Goal: Browse casually: Explore the website without a specific task or goal

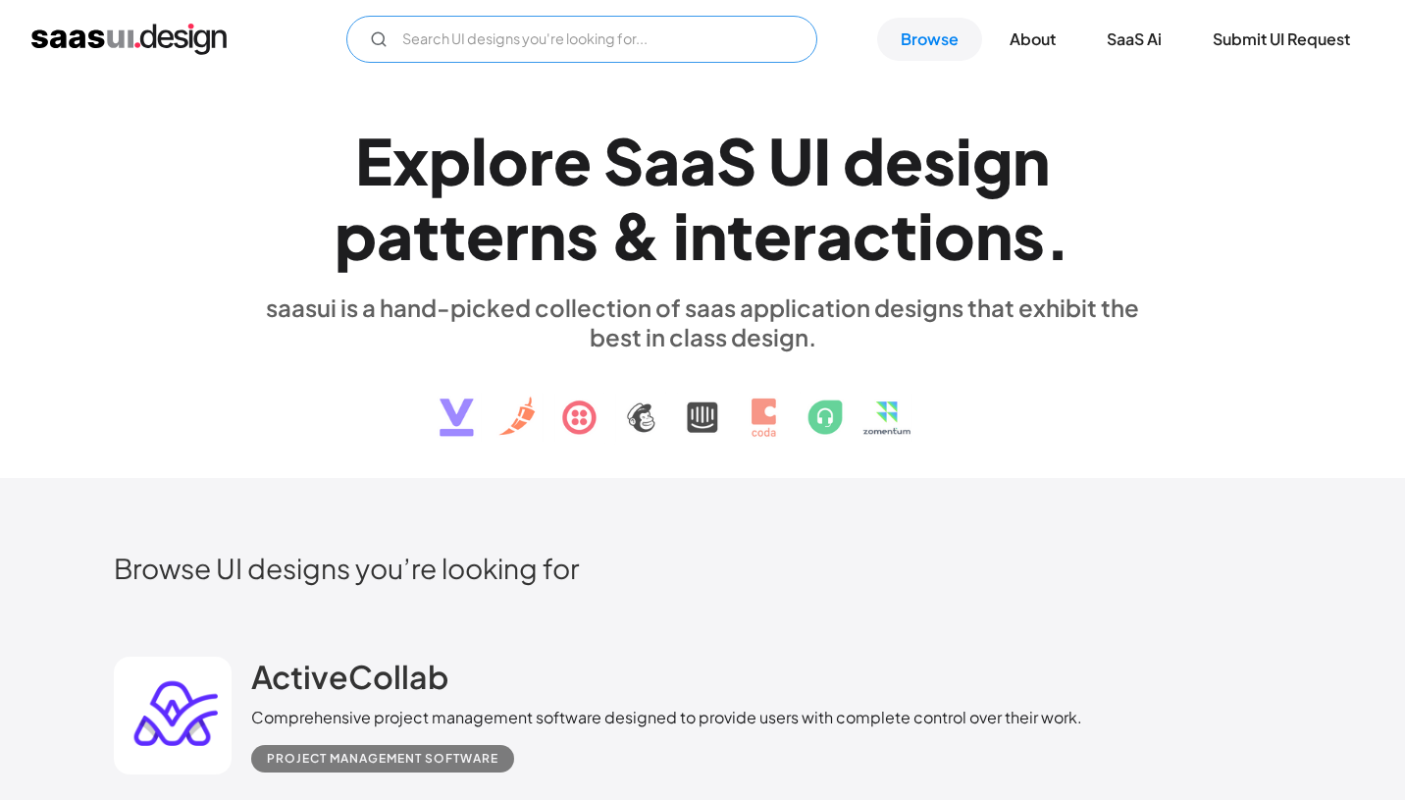
click at [489, 39] on input "Email Form" at bounding box center [581, 39] width 471 height 47
type input "SIGN UP"
click at [940, 36] on link "Browse" at bounding box center [929, 39] width 105 height 43
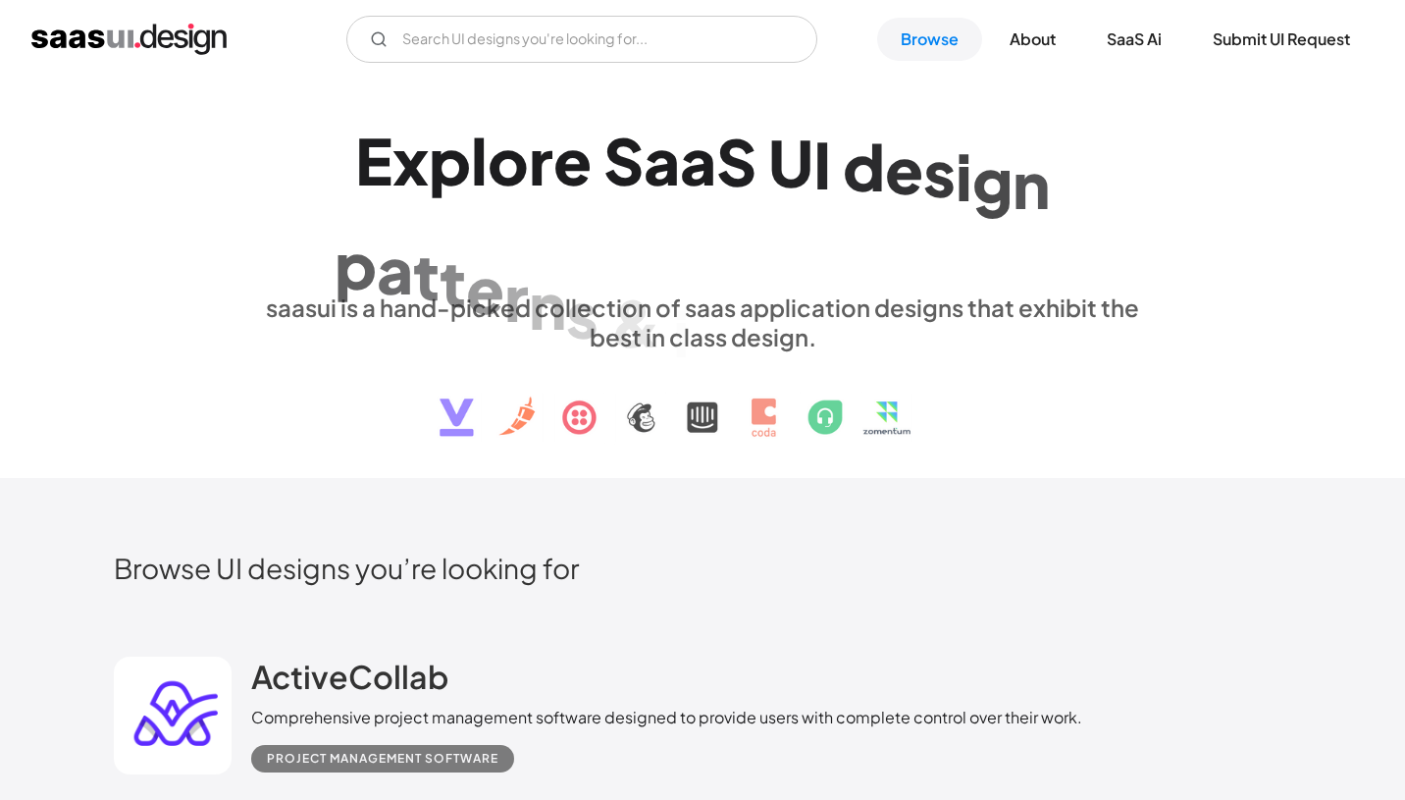
click at [940, 36] on link "Browse" at bounding box center [929, 39] width 105 height 43
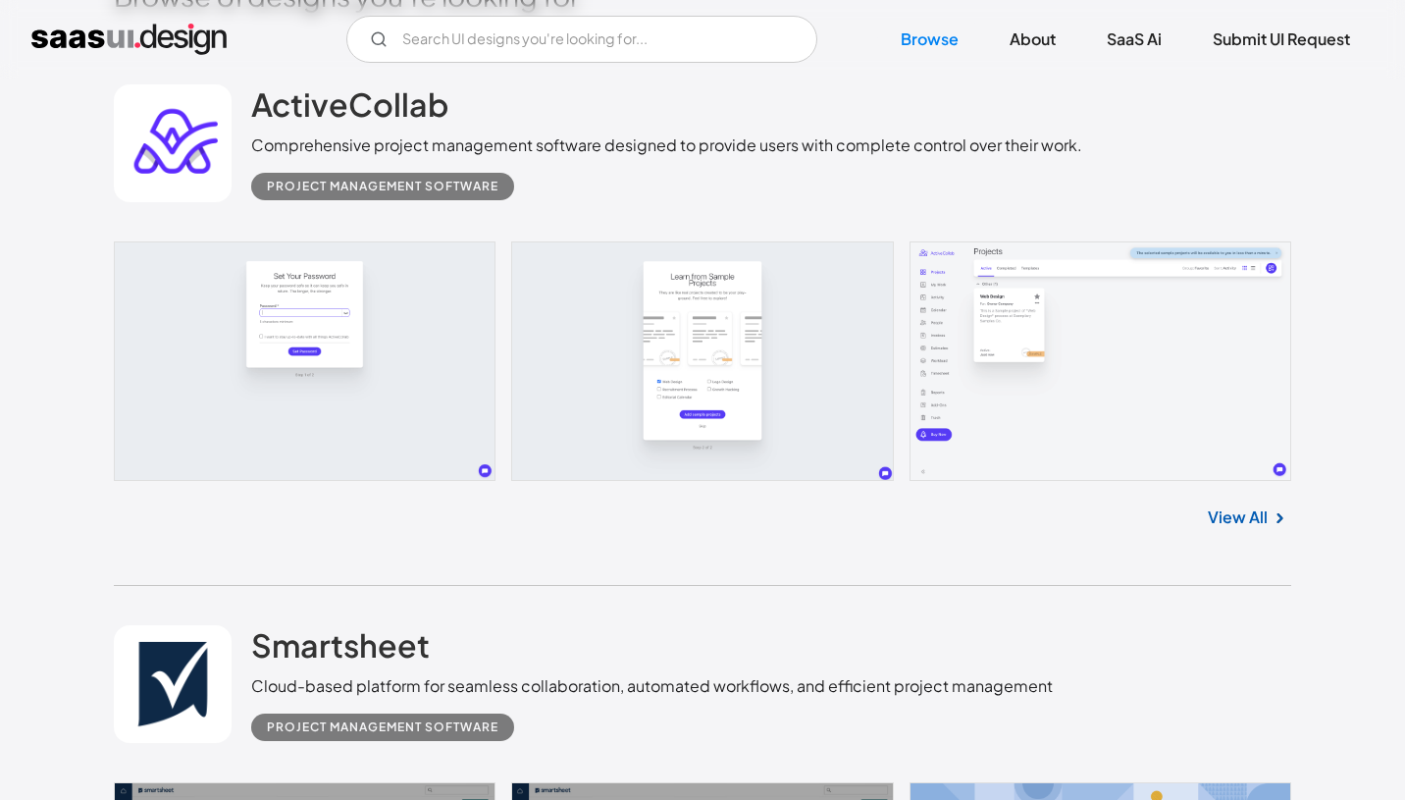
scroll to position [577, 0]
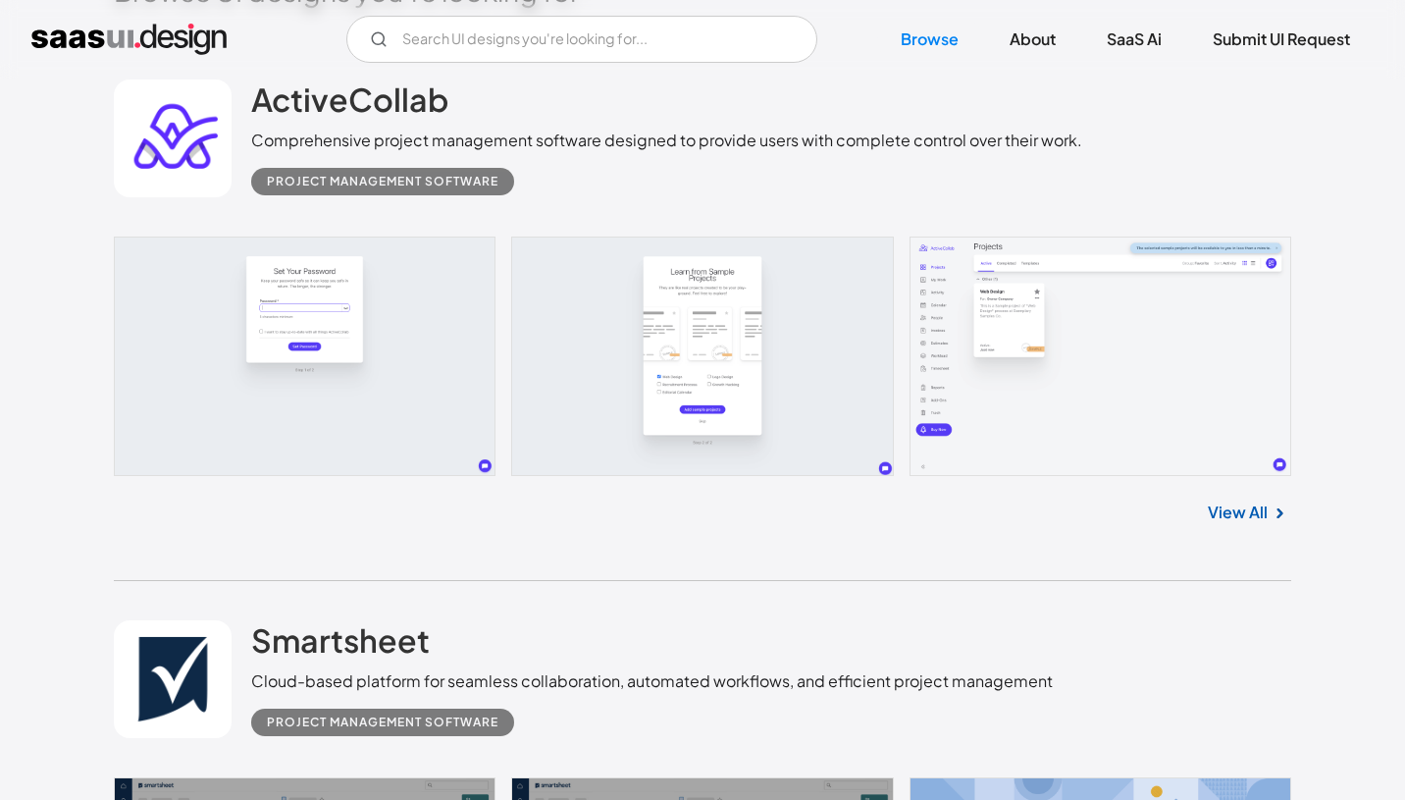
click at [1229, 515] on link "View All" at bounding box center [1238, 512] width 60 height 24
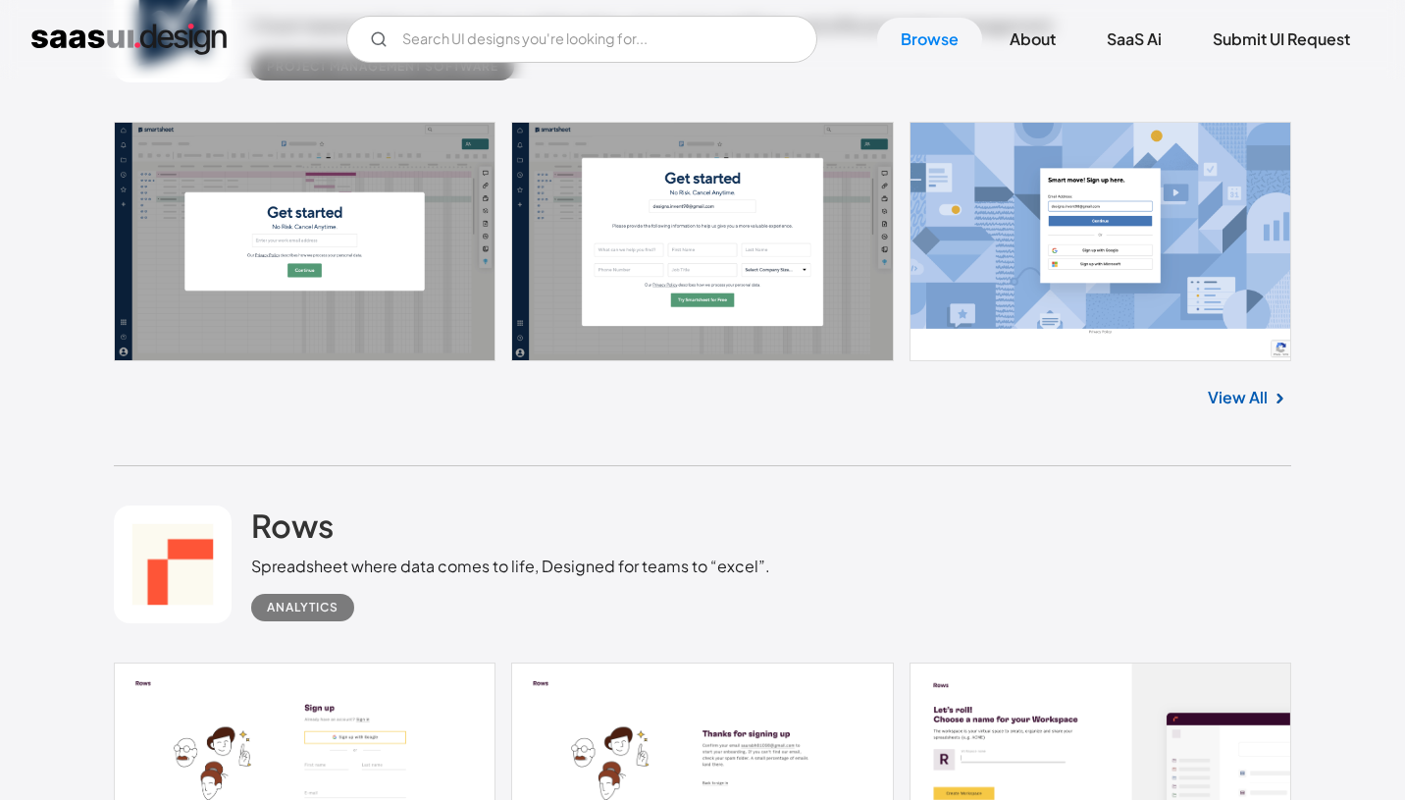
scroll to position [1222, 0]
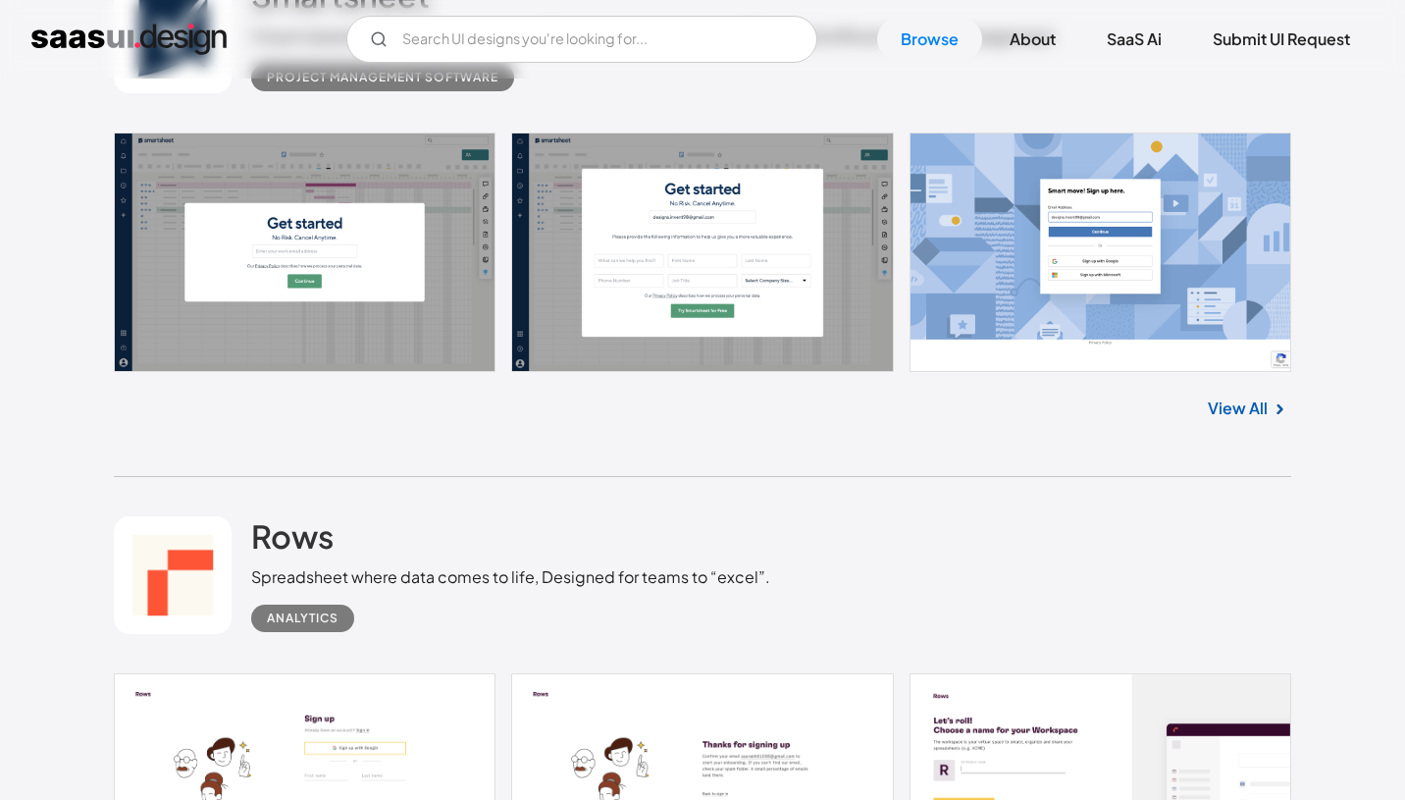
click at [363, 219] on link at bounding box center [702, 251] width 1177 height 239
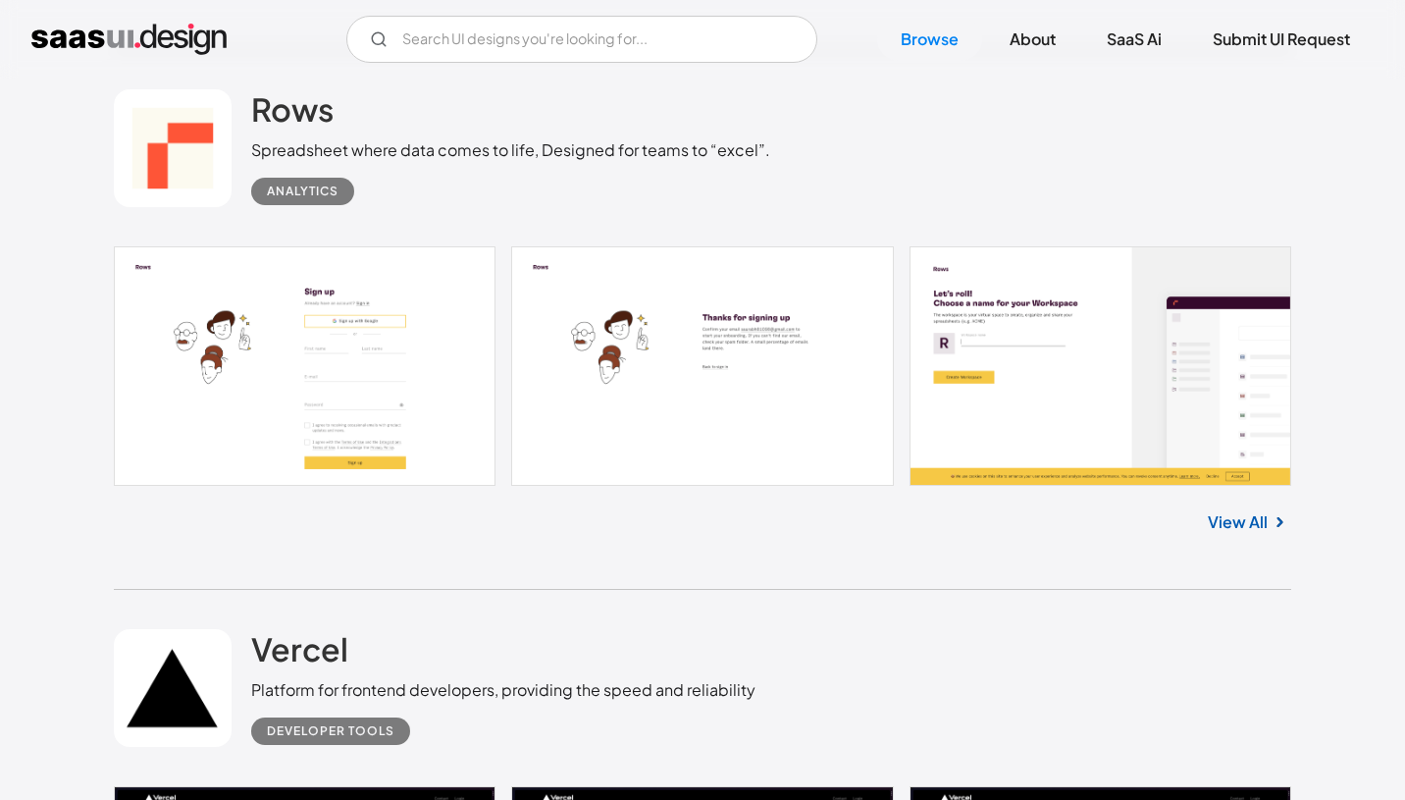
scroll to position [1674, 0]
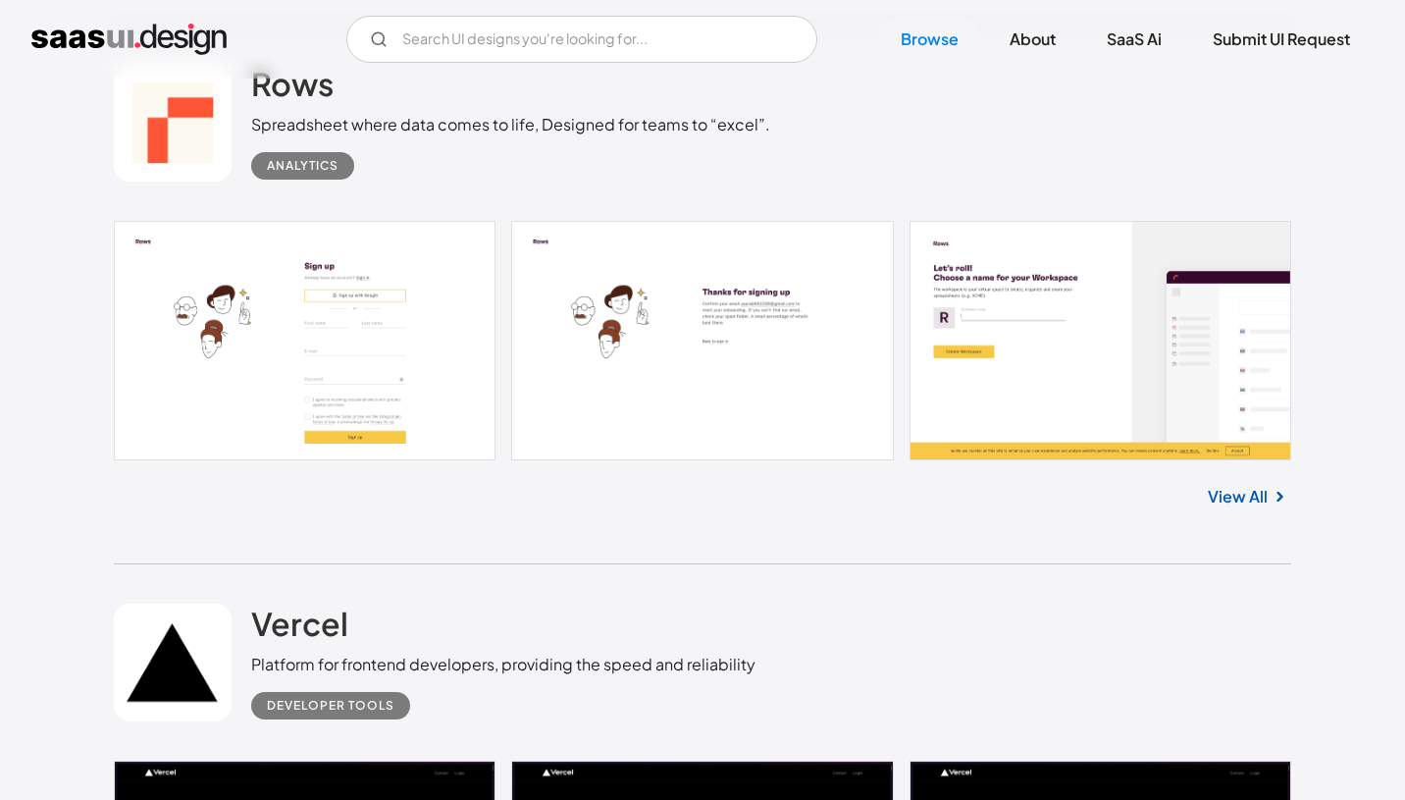
click at [323, 352] on link at bounding box center [702, 340] width 1177 height 239
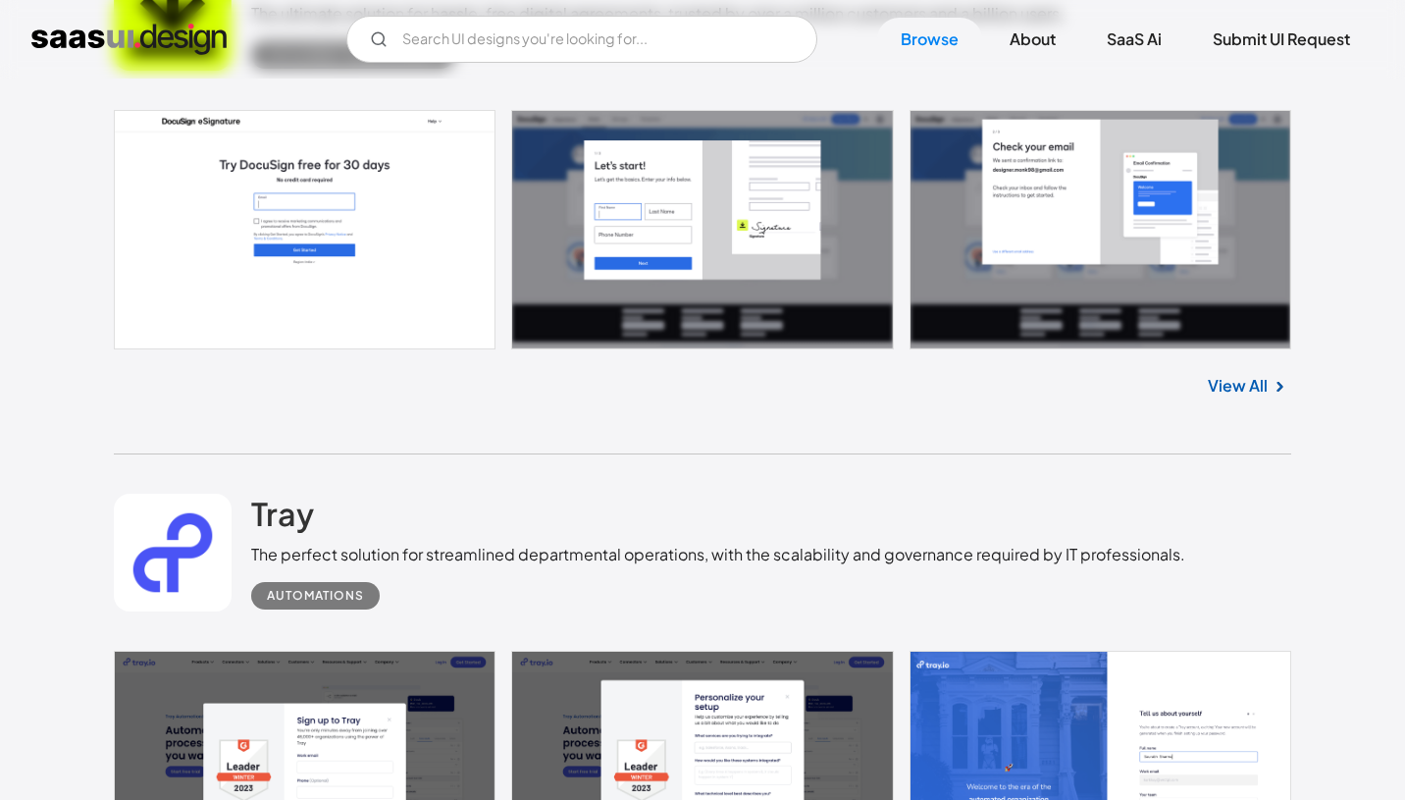
scroll to position [2856, 0]
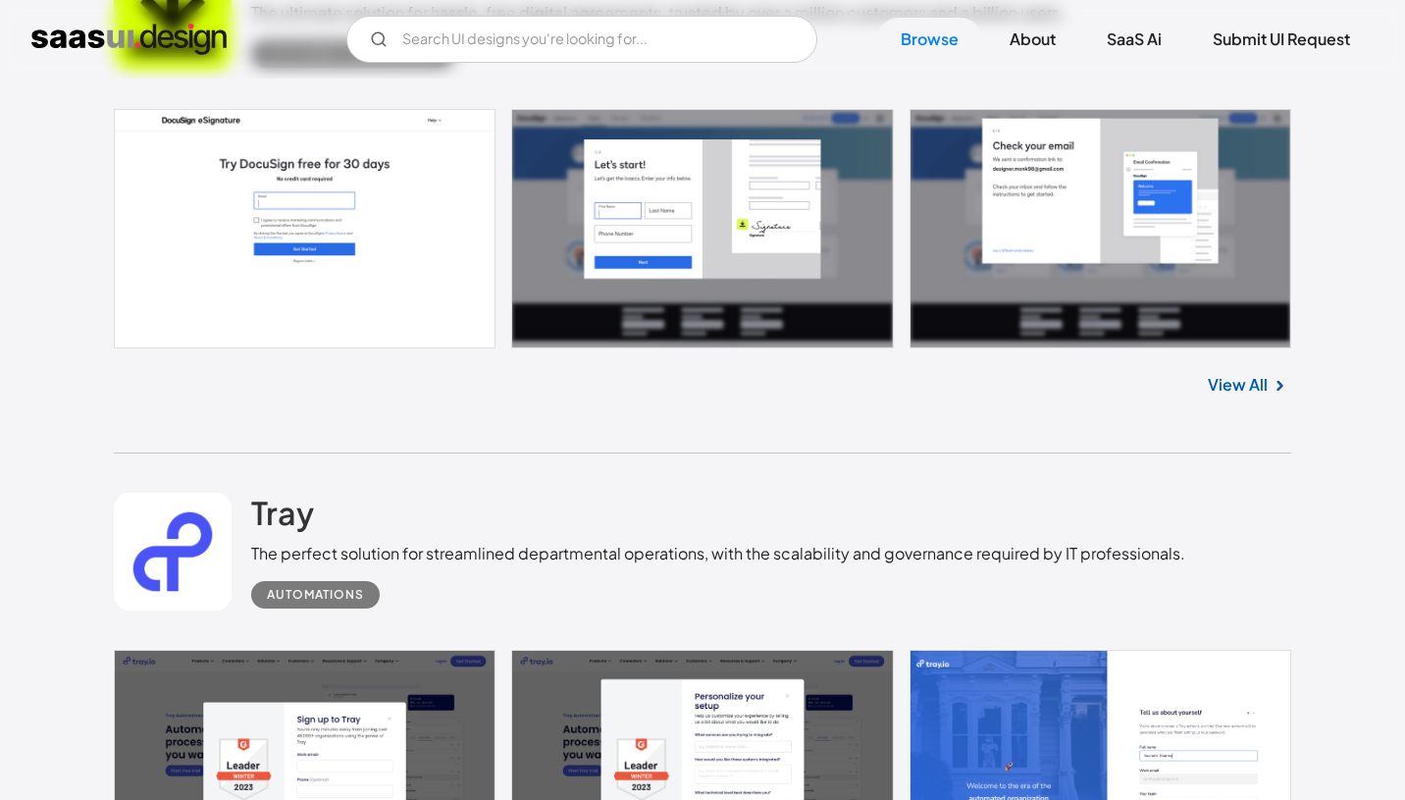
click at [749, 210] on link at bounding box center [702, 228] width 1177 height 239
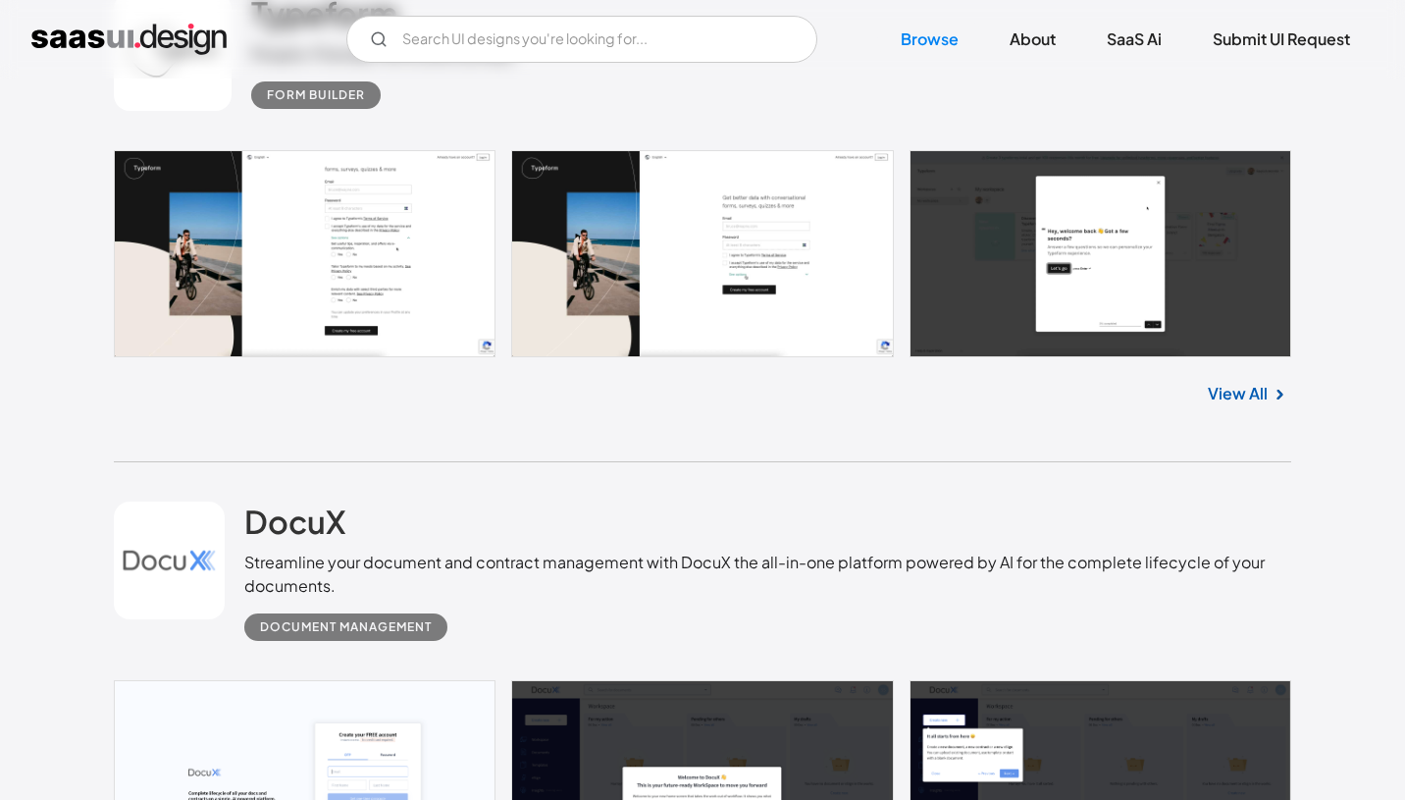
scroll to position [6008, 0]
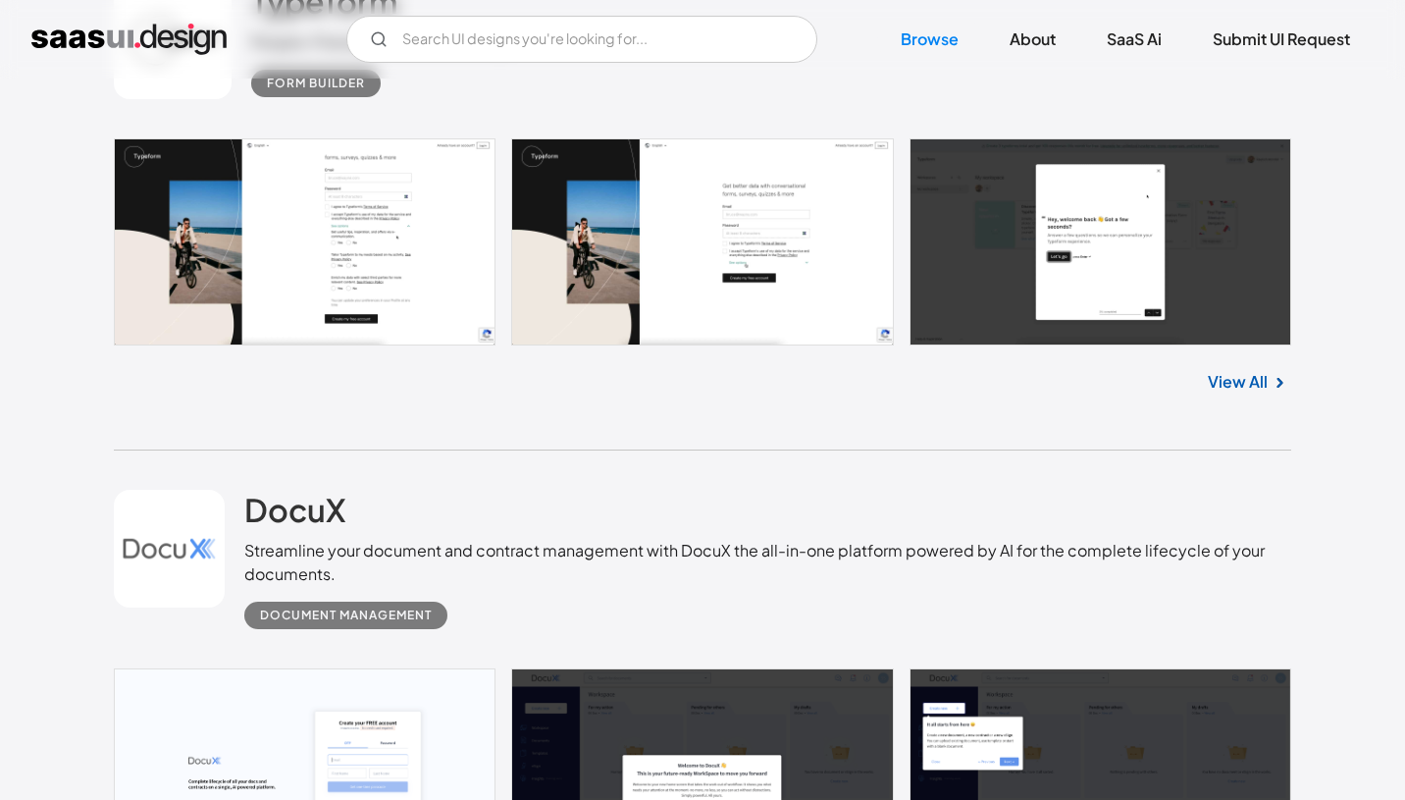
click at [1186, 278] on link at bounding box center [702, 241] width 1177 height 207
click at [1139, 266] on link at bounding box center [702, 241] width 1177 height 207
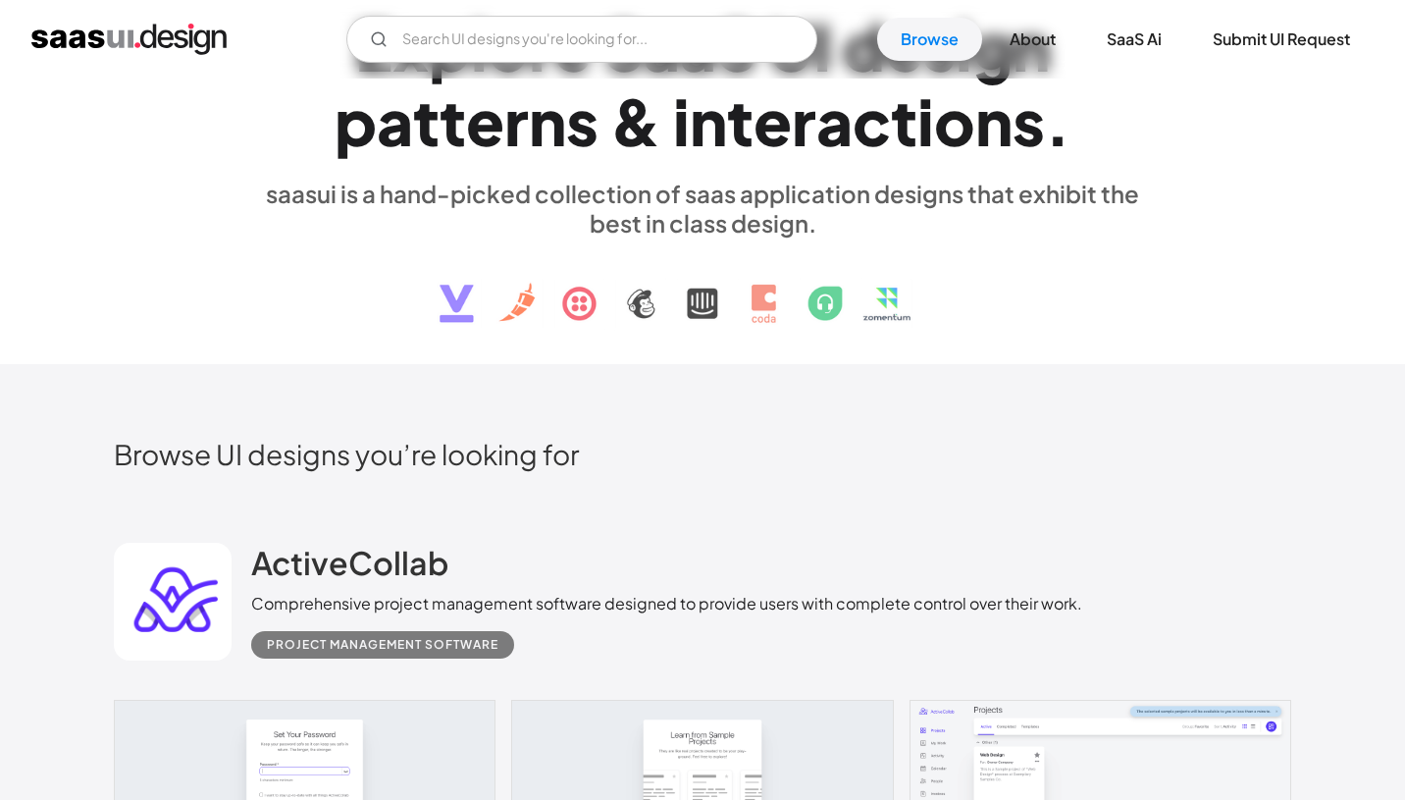
scroll to position [0, 0]
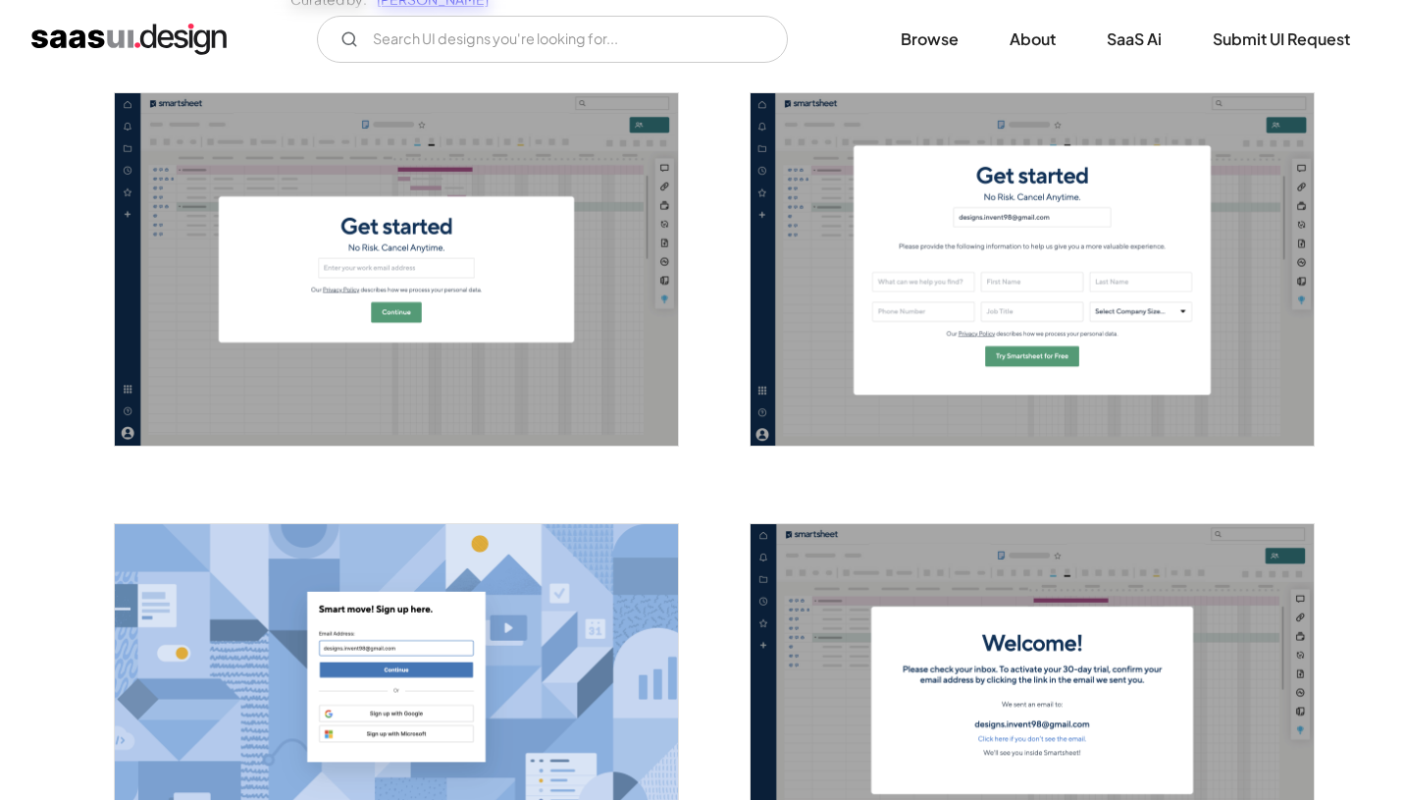
scroll to position [361, 0]
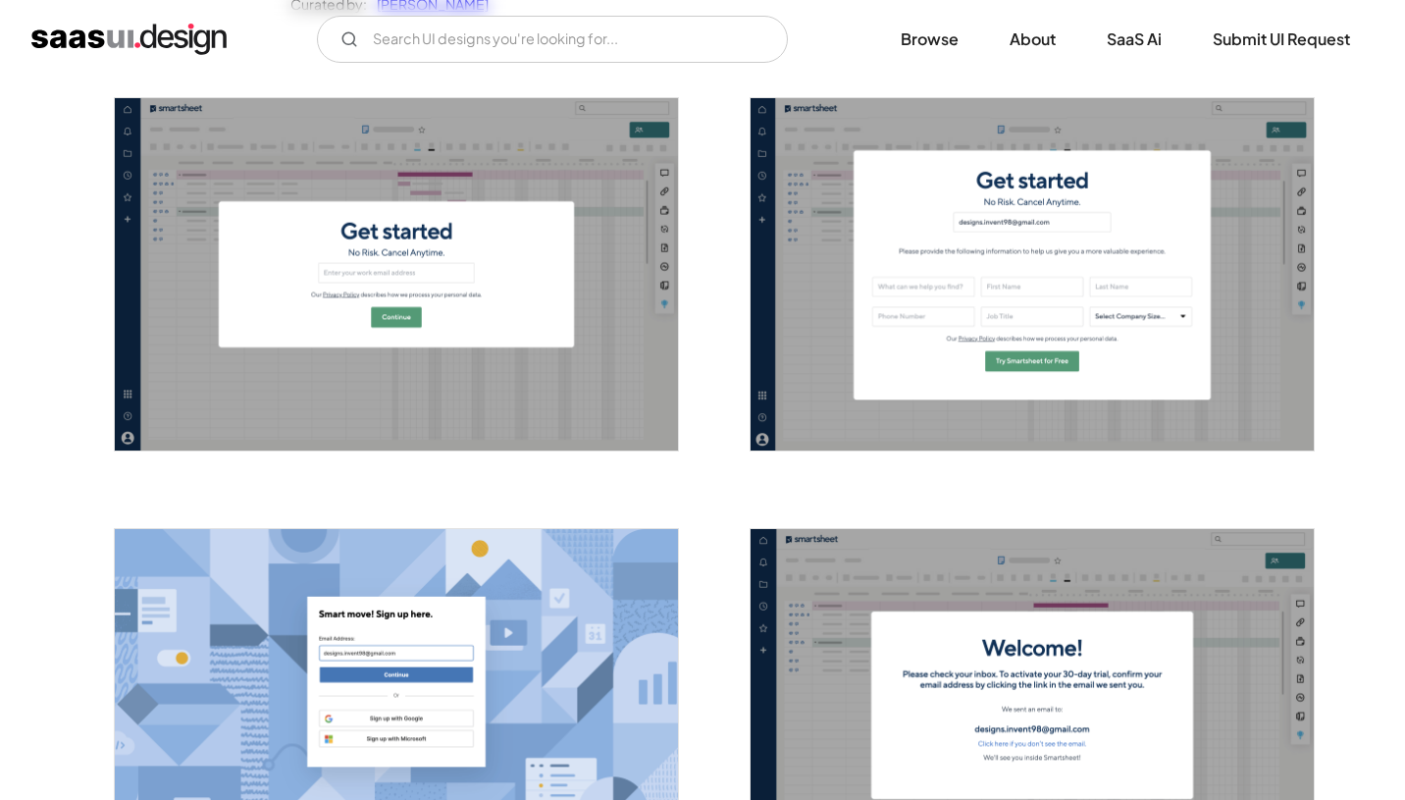
click at [977, 288] on img "open lightbox" at bounding box center [1032, 274] width 563 height 352
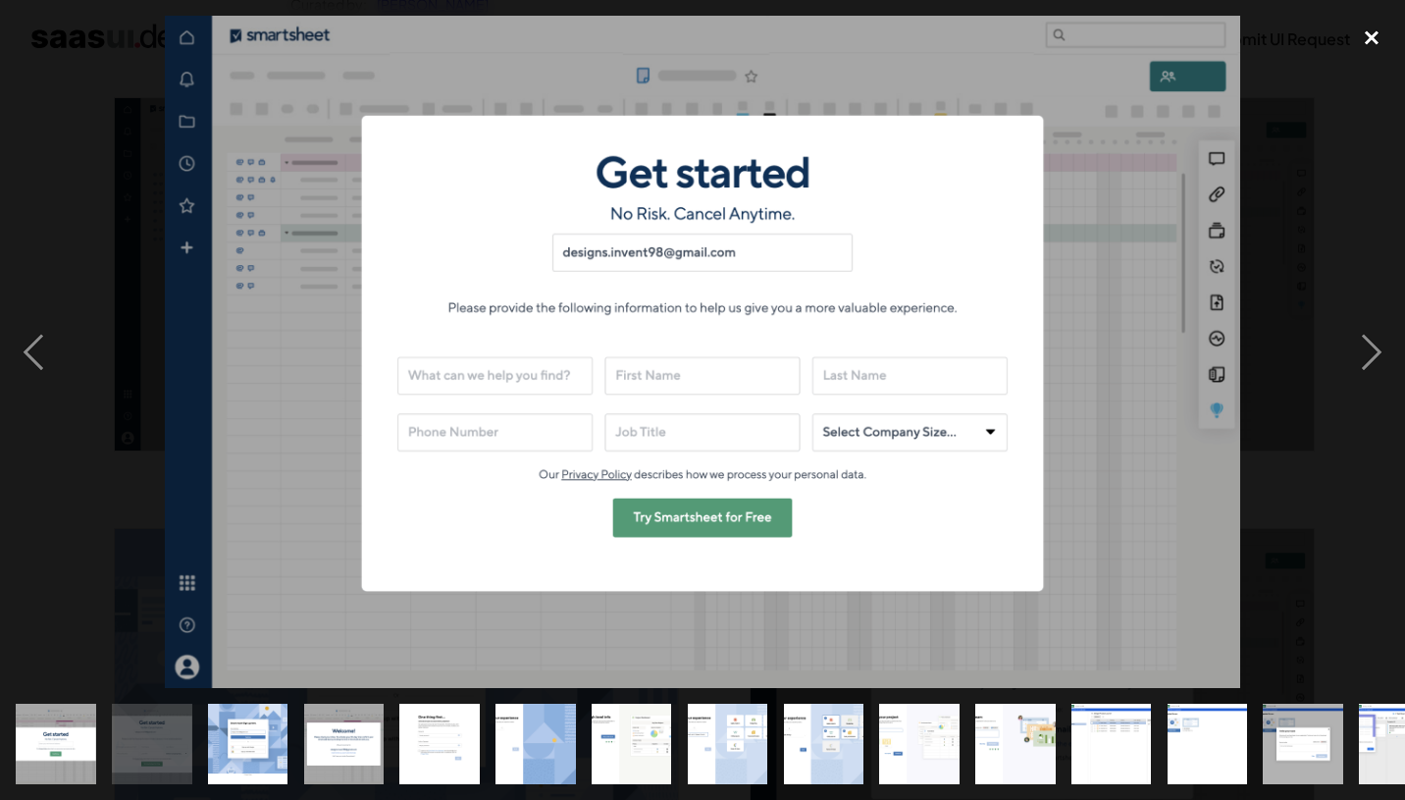
click at [1368, 34] on div "close lightbox" at bounding box center [1371, 37] width 67 height 43
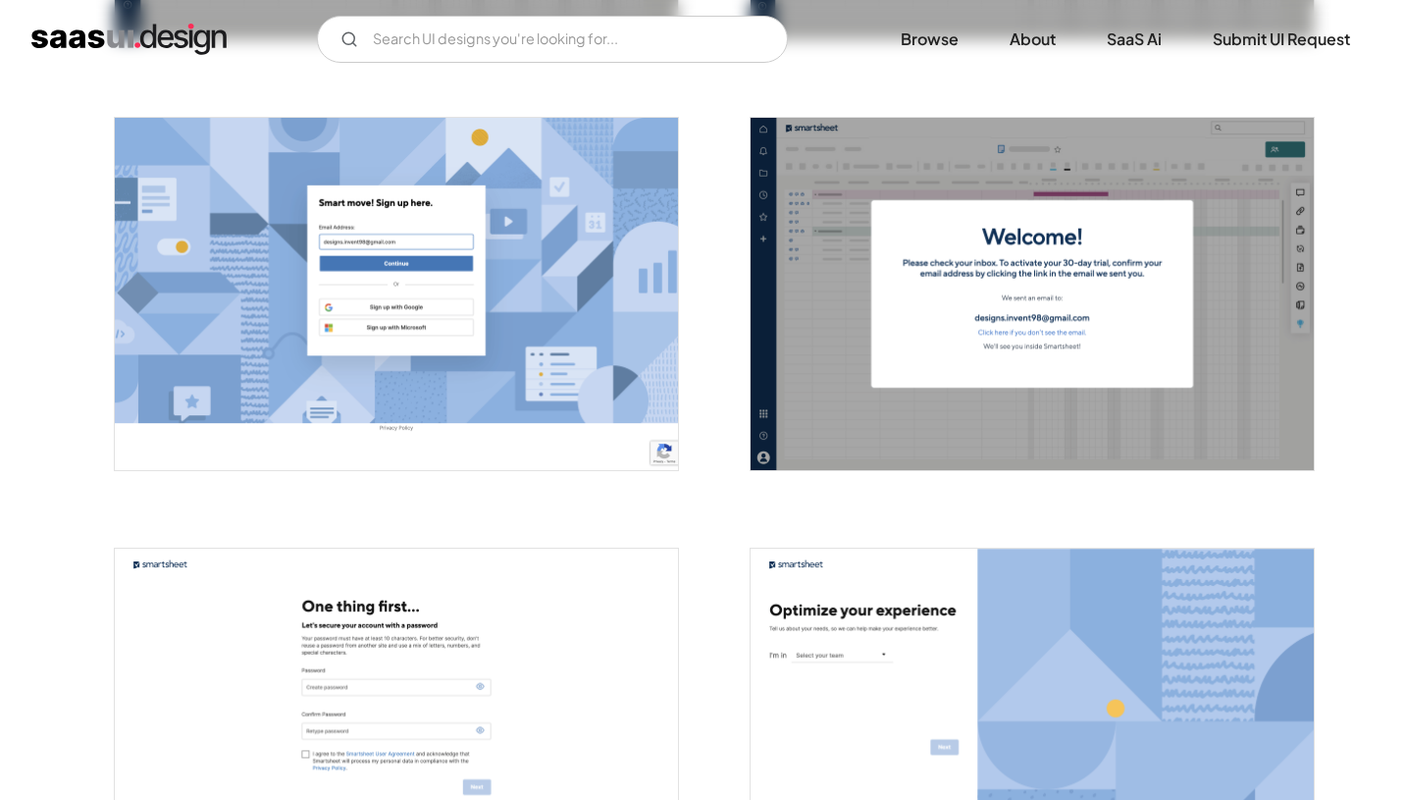
scroll to position [761, 0]
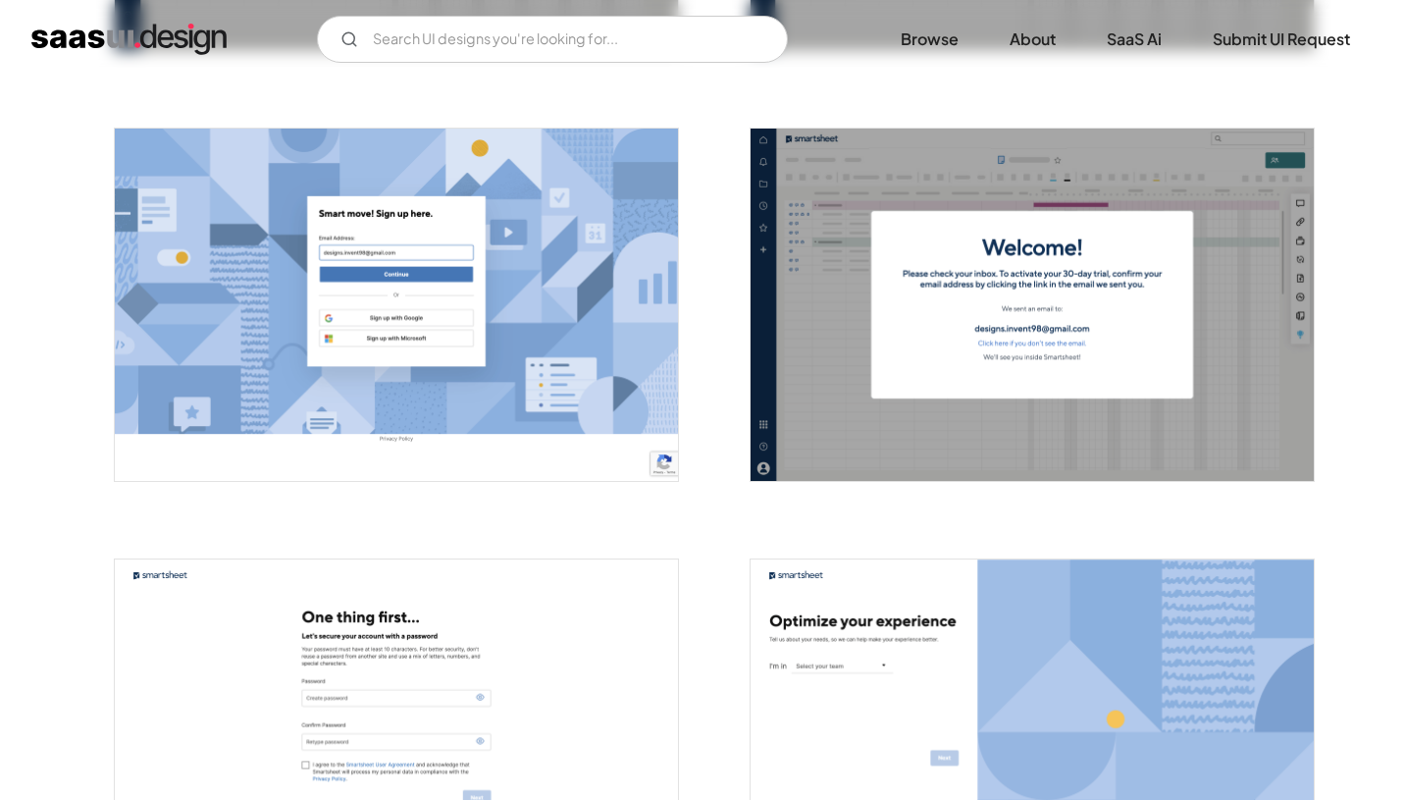
click at [468, 335] on img "open lightbox" at bounding box center [396, 305] width 563 height 352
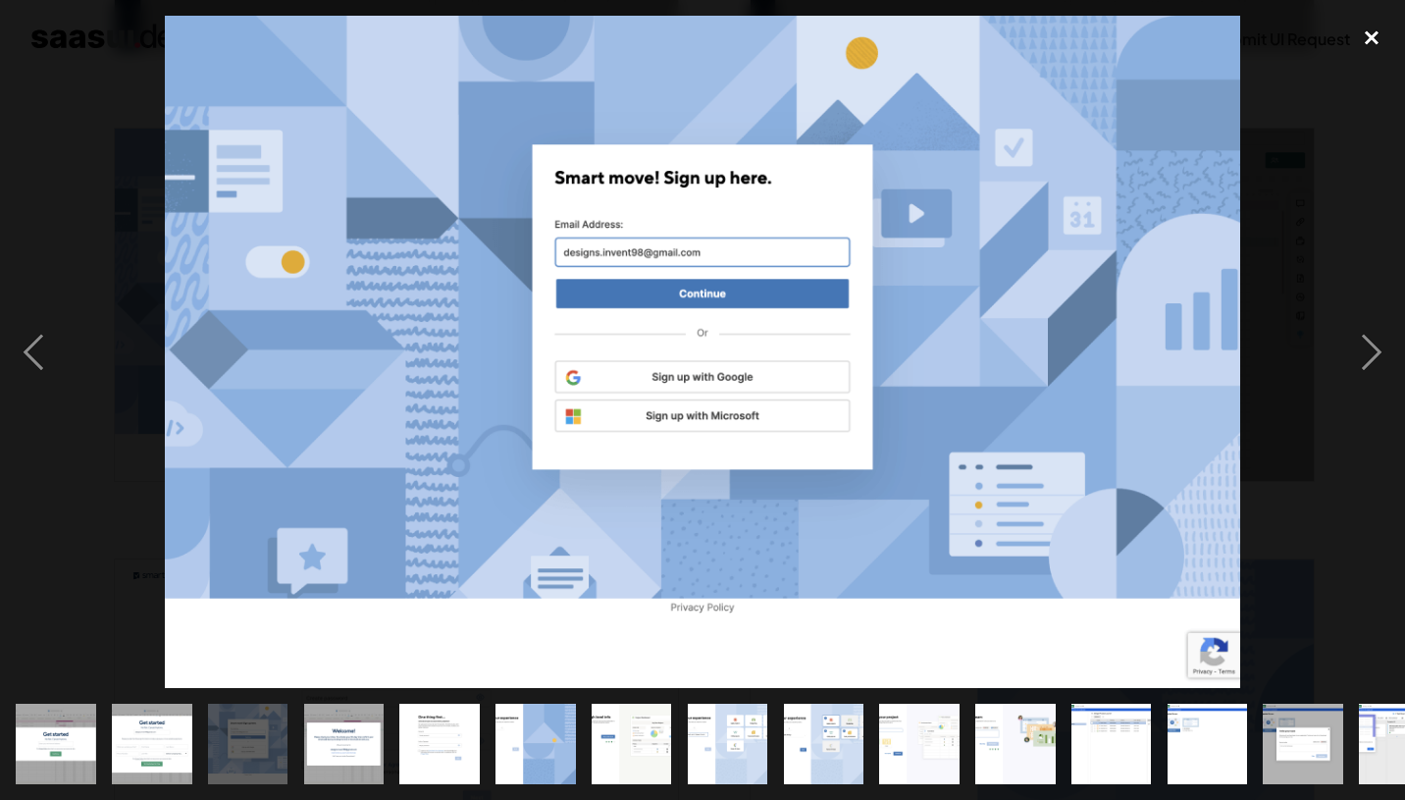
click at [1371, 27] on div "close lightbox" at bounding box center [1371, 37] width 67 height 43
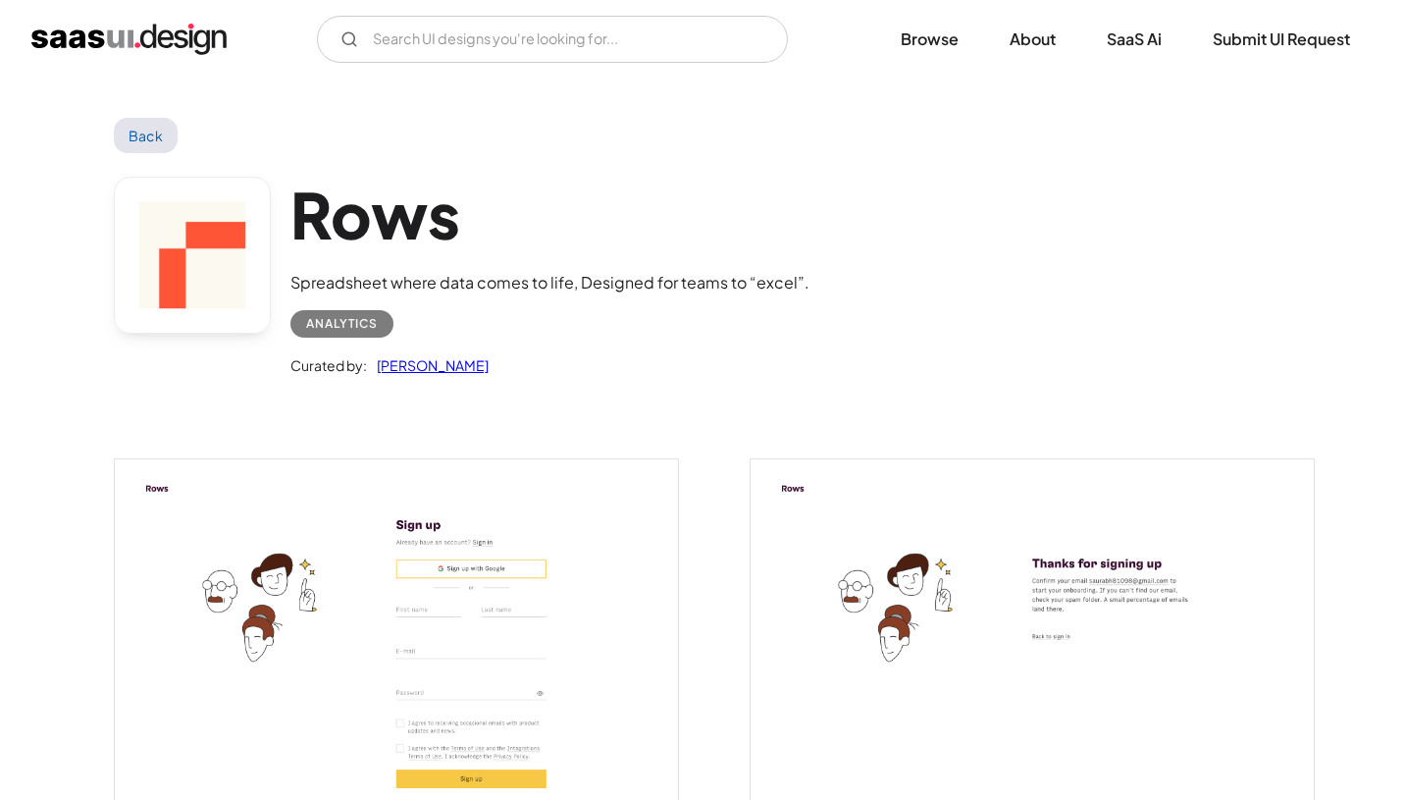
click at [369, 539] on img "open lightbox" at bounding box center [396, 635] width 563 height 352
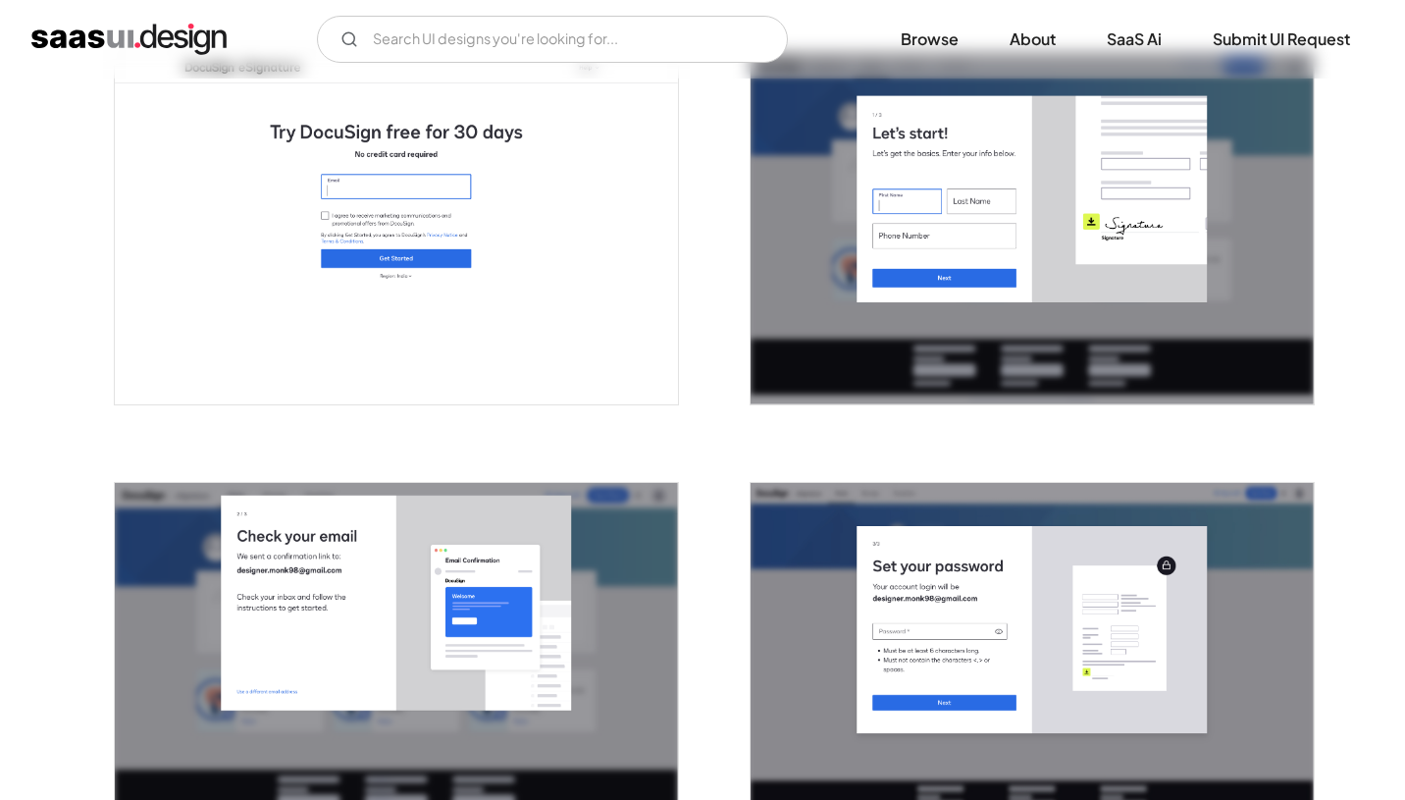
scroll to position [369, 0]
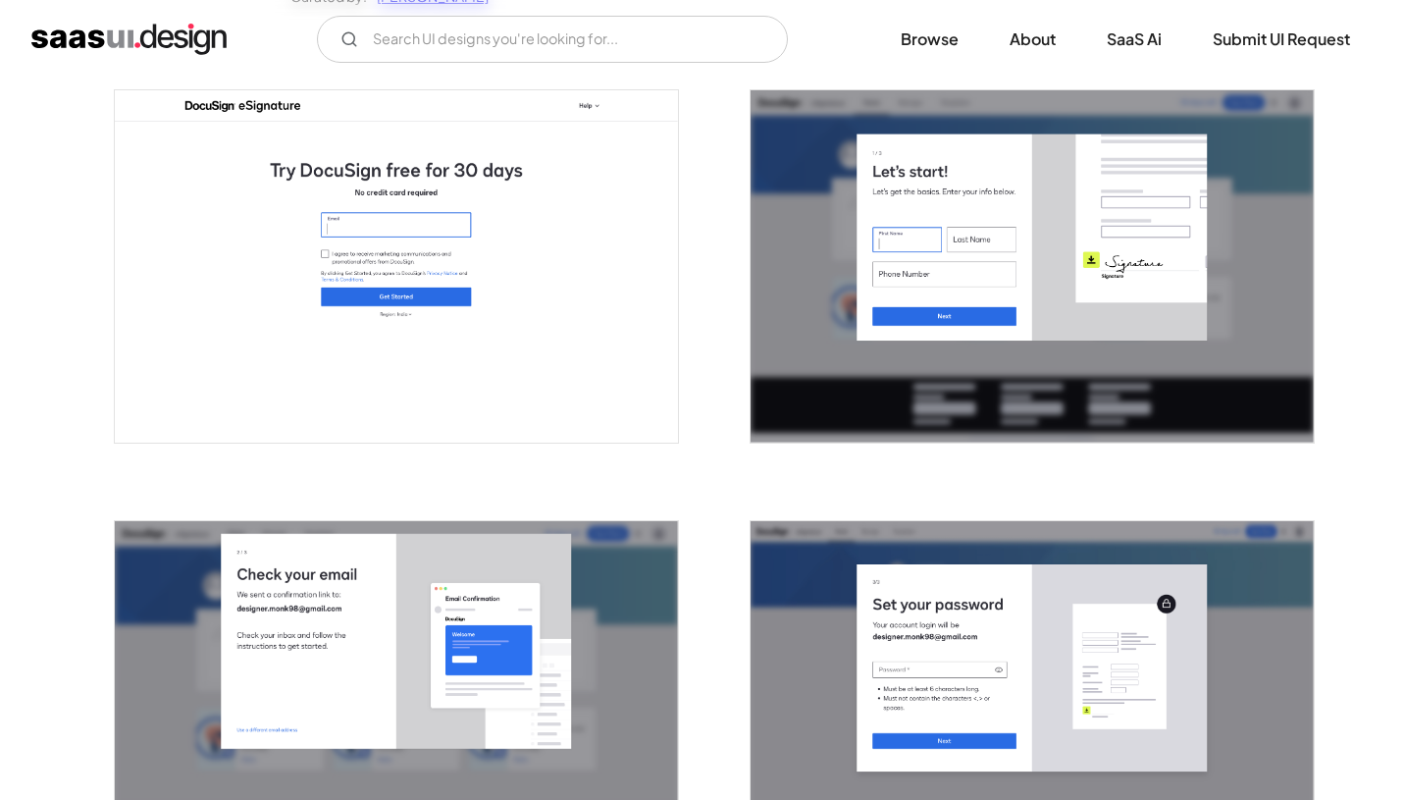
click at [1042, 245] on img "open lightbox" at bounding box center [1032, 266] width 563 height 352
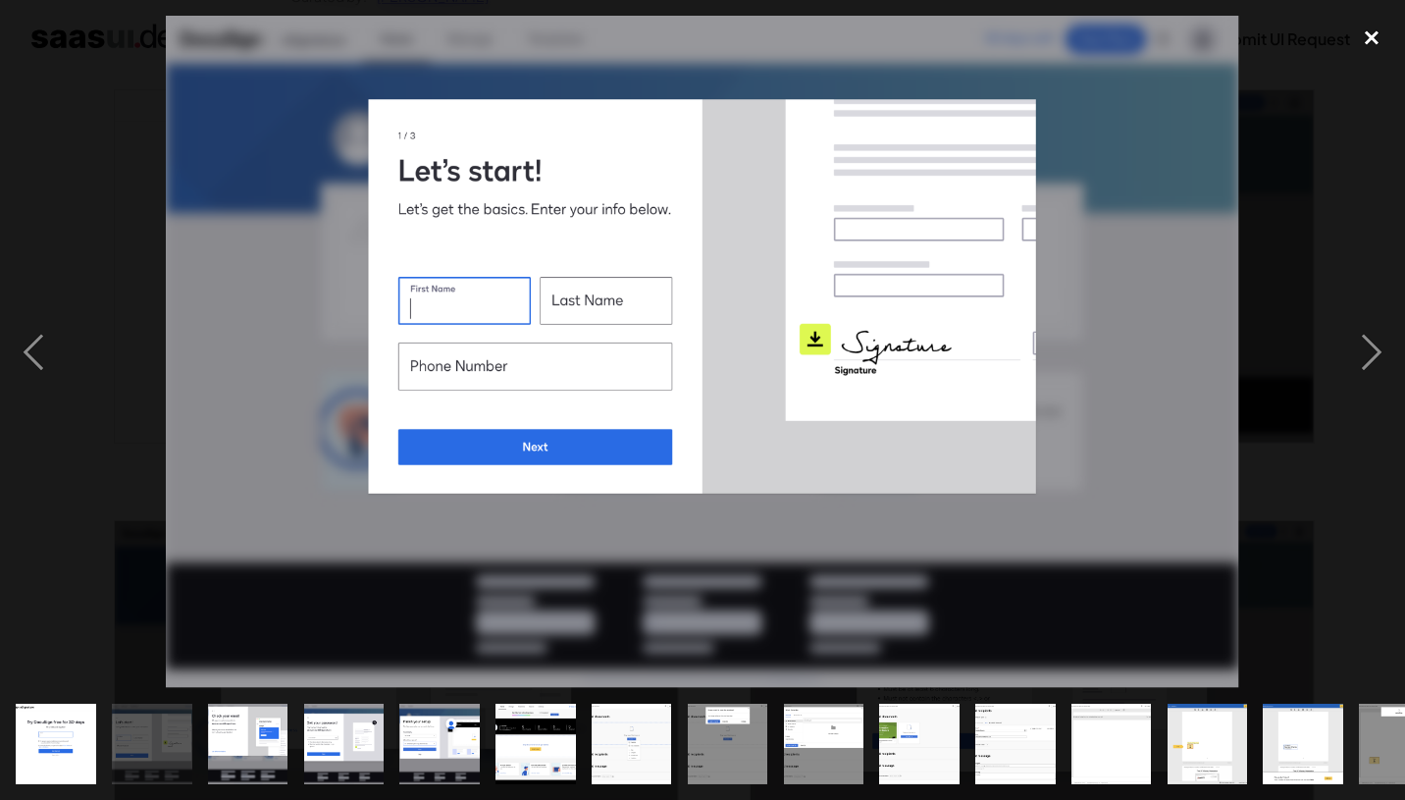
click at [1373, 49] on div "close lightbox" at bounding box center [1371, 37] width 67 height 43
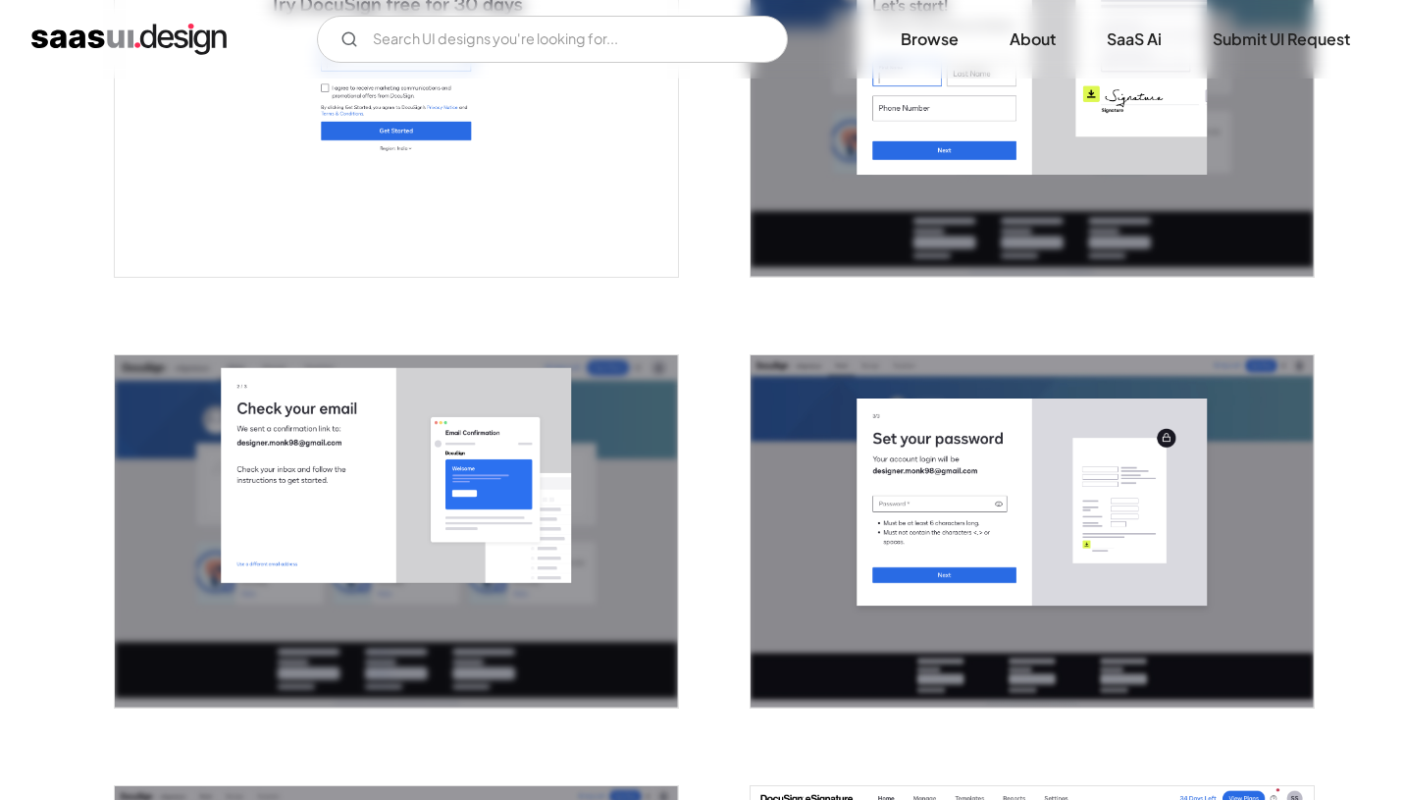
scroll to position [551, 0]
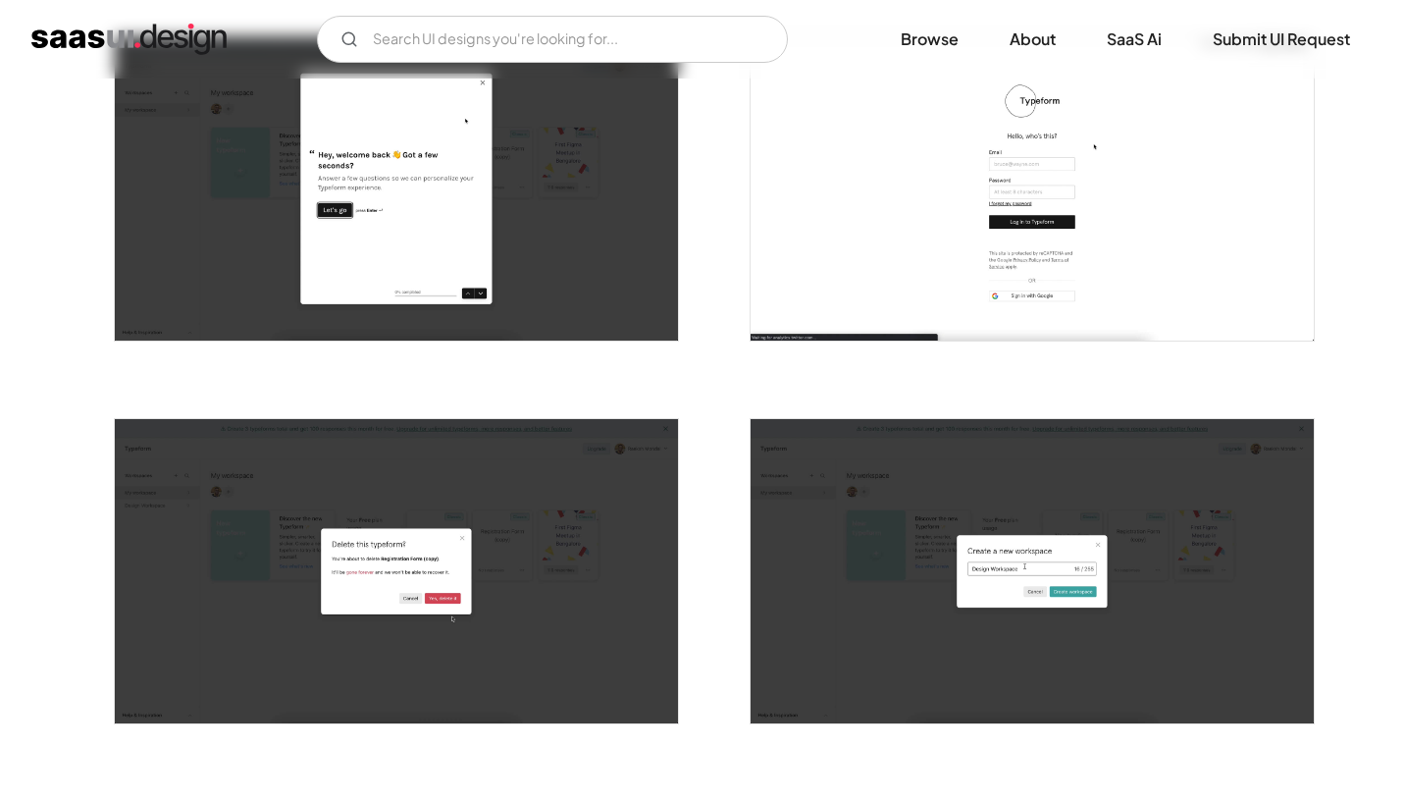
scroll to position [824, 0]
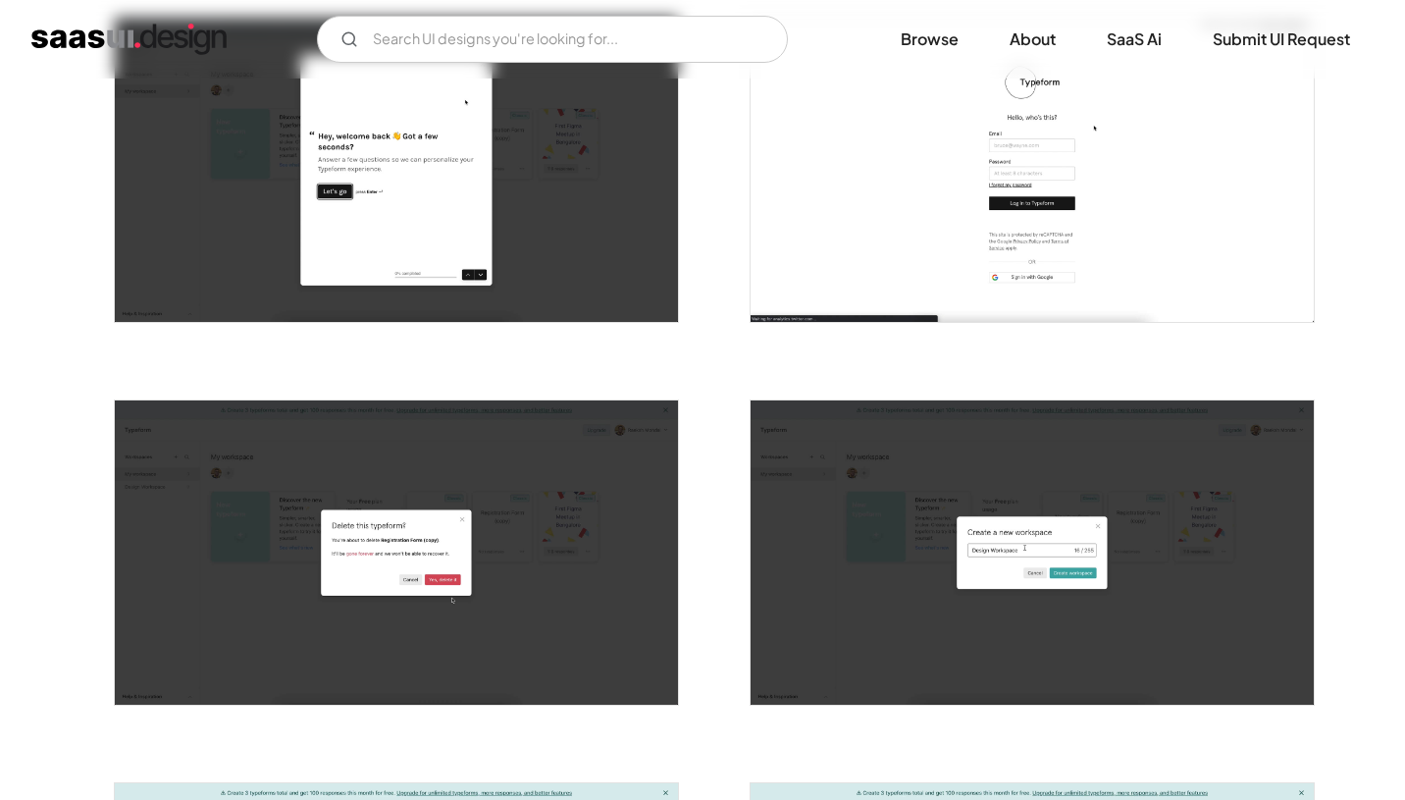
click at [363, 162] on img "open lightbox" at bounding box center [396, 170] width 563 height 304
